Goal: Task Accomplishment & Management: Manage account settings

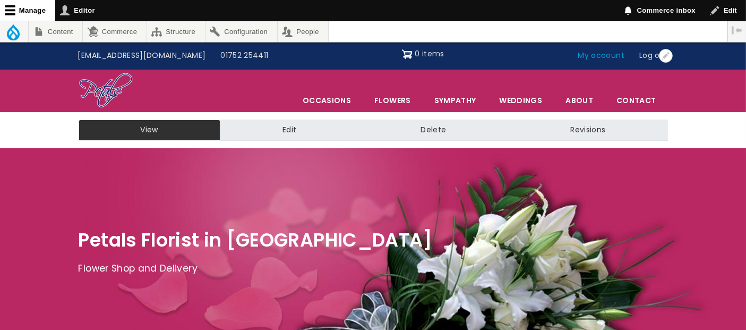
click at [595, 55] on link "My account" at bounding box center [602, 56] width 62 height 20
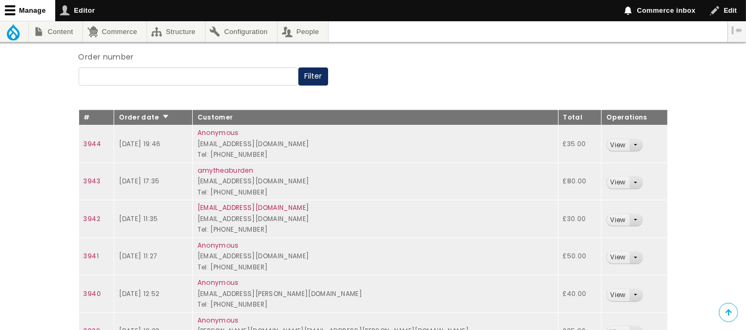
scroll to position [177, 0]
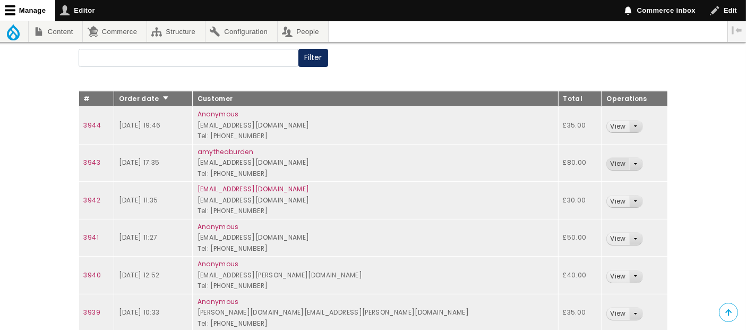
click at [607, 163] on link "View" at bounding box center [618, 164] width 22 height 12
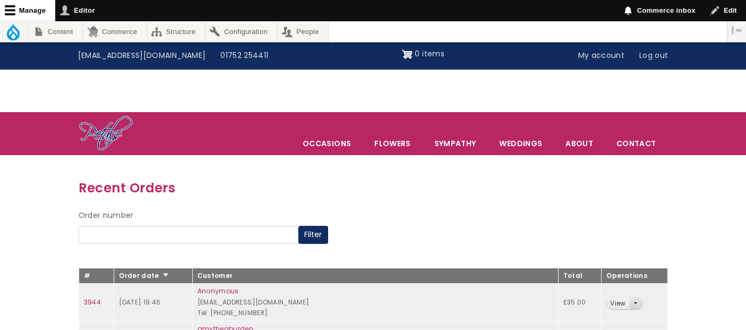
scroll to position [177, 0]
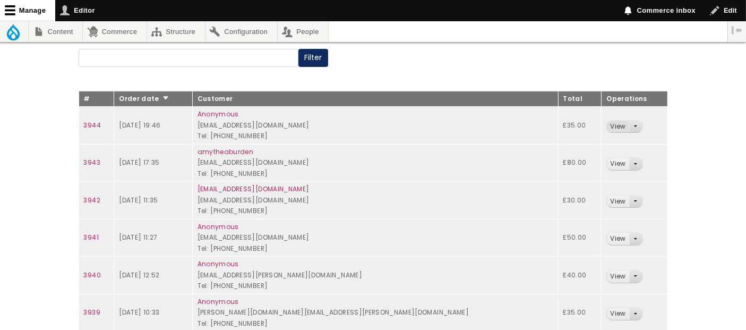
click at [607, 130] on link "View" at bounding box center [618, 127] width 22 height 12
click at [607, 199] on link "View" at bounding box center [618, 201] width 22 height 12
click at [607, 237] on link "View" at bounding box center [618, 239] width 22 height 12
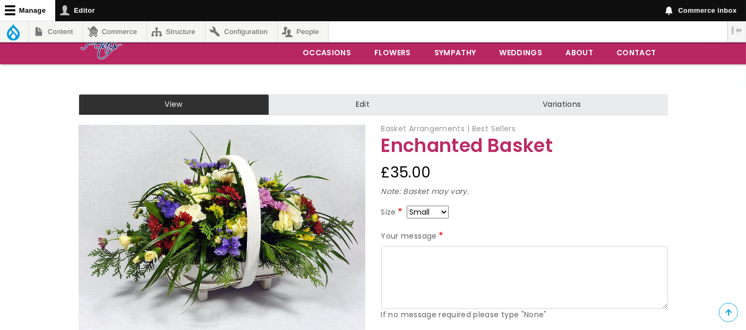
scroll to position [59, 0]
